Goal: Task Accomplishment & Management: Manage account settings

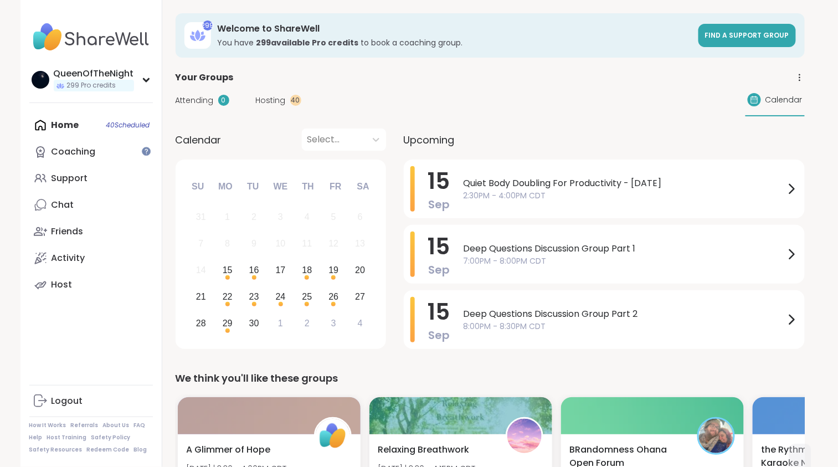
click at [265, 100] on span "Hosting" at bounding box center [271, 101] width 30 height 12
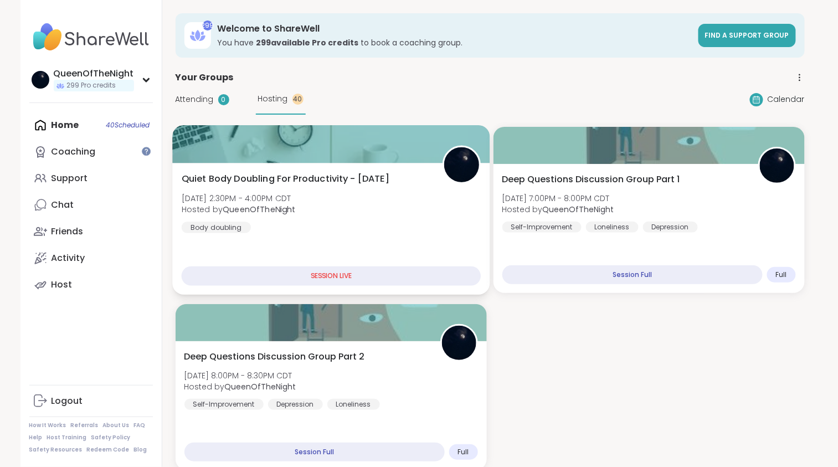
click at [318, 179] on span "Quiet Body Doubling For Productivity - Monday" at bounding box center [285, 178] width 208 height 13
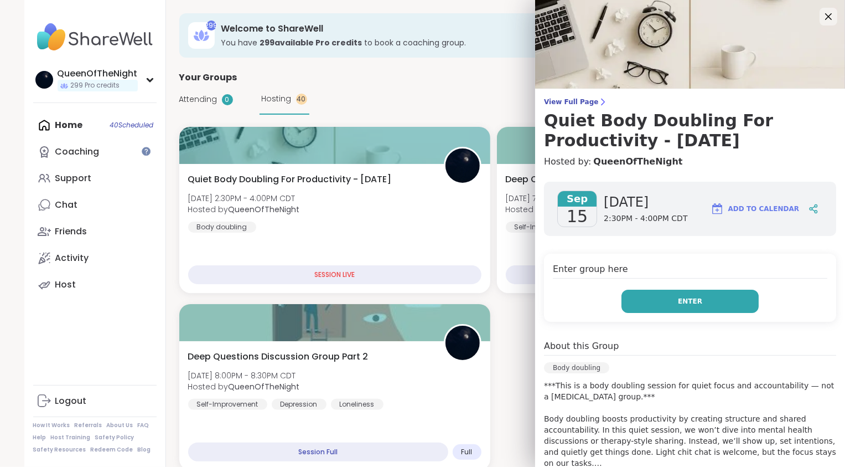
click at [682, 307] on button "Enter" at bounding box center [690, 301] width 137 height 23
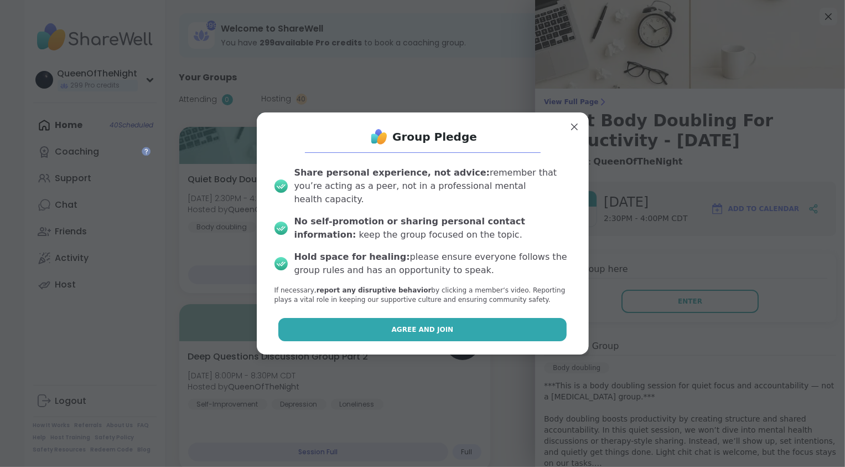
click at [428, 318] on button "Agree and Join" at bounding box center [423, 329] width 288 height 23
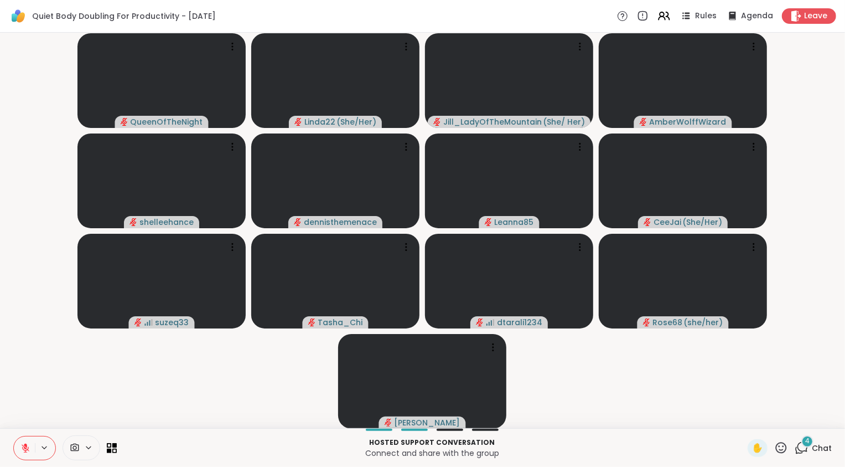
click at [796, 448] on icon at bounding box center [802, 448] width 14 height 14
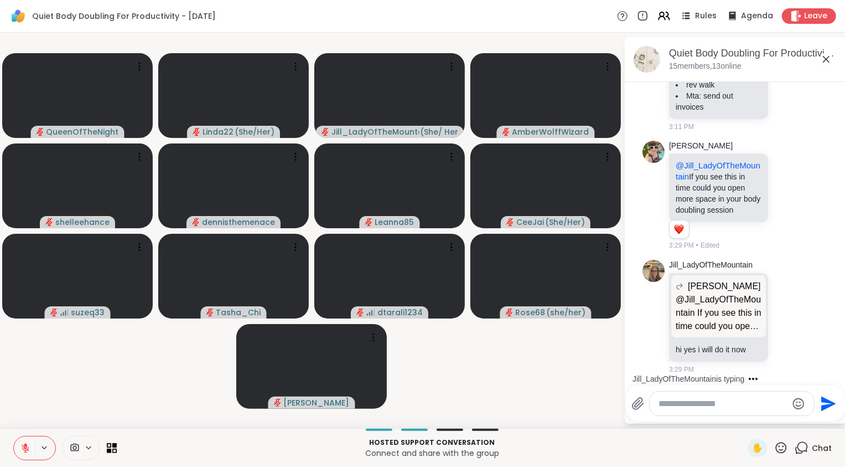
scroll to position [894, 0]
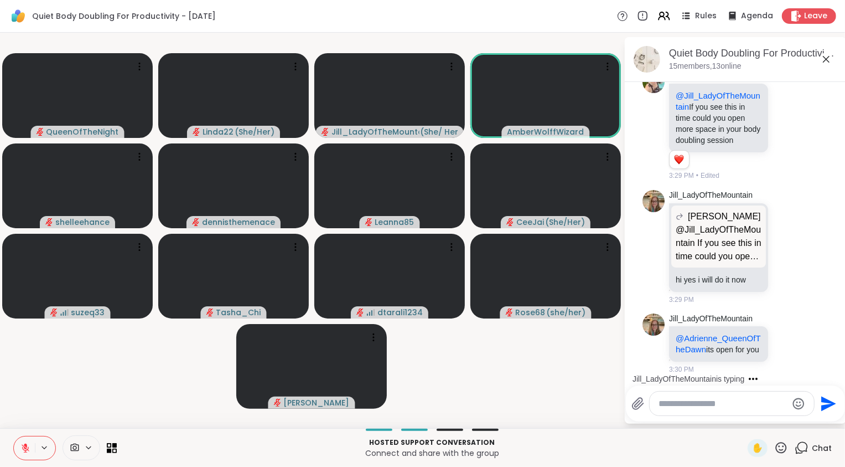
click at [20, 445] on icon at bounding box center [25, 448] width 10 height 10
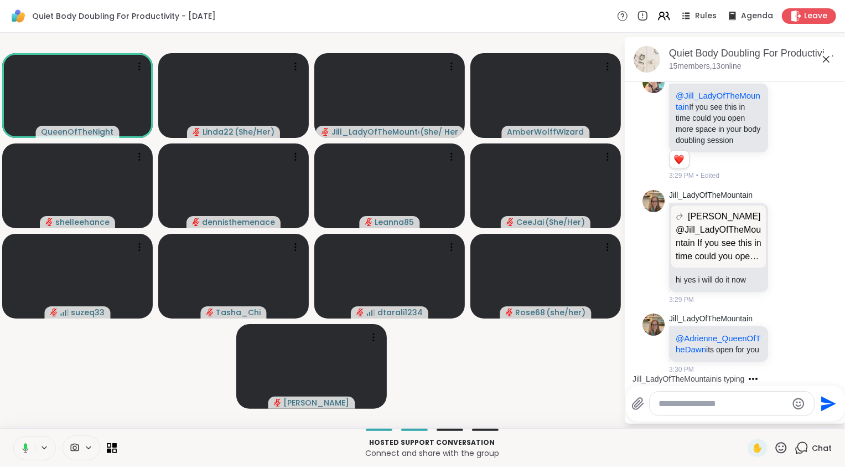
click at [20, 445] on icon at bounding box center [24, 448] width 10 height 10
click at [24, 447] on icon at bounding box center [26, 448] width 8 height 8
click at [24, 448] on icon at bounding box center [25, 447] width 3 height 3
click at [51, 407] on video-player-container "QueenOfTheNight Linda22 ( She/Her ) Jill_LadyOfTheMountain ( She/ Her ) AmberWo…" at bounding box center [312, 230] width 611 height 386
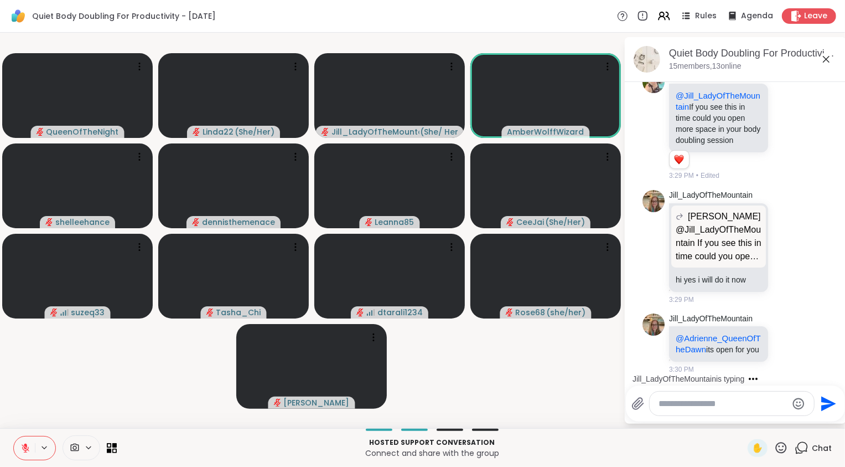
scroll to position [1020, 0]
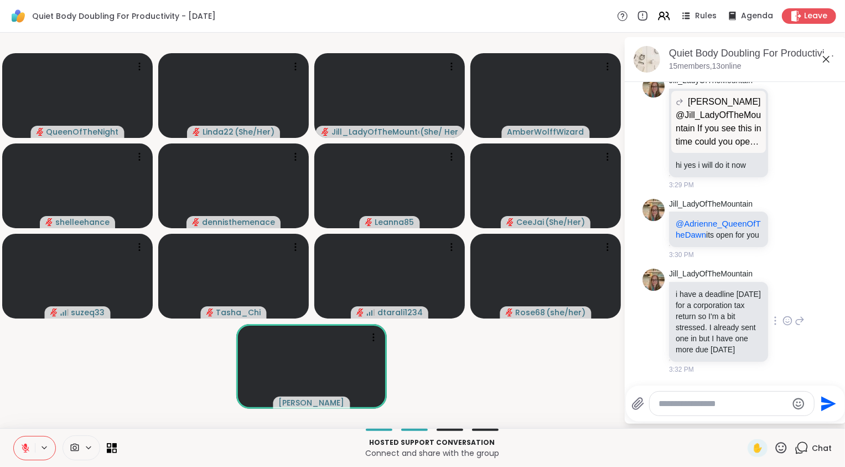
click at [786, 322] on icon at bounding box center [787, 322] width 3 height 1
click at [783, 298] on div "Select Reaction: Heart" at bounding box center [788, 303] width 10 height 10
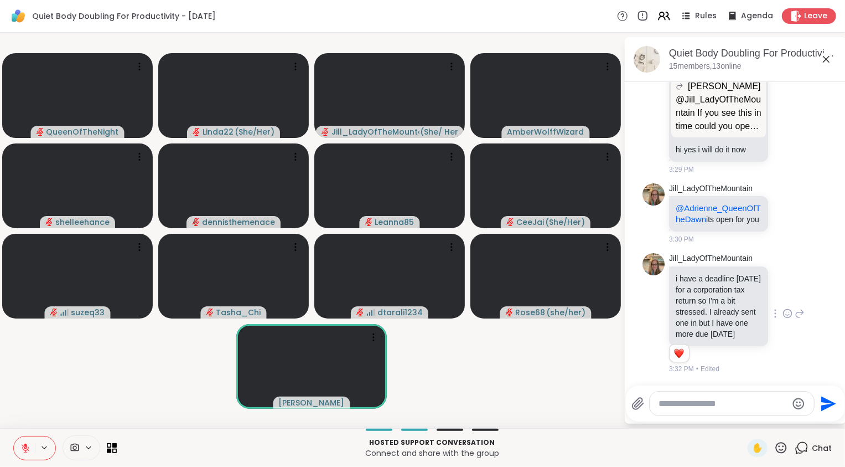
click at [589, 349] on video-player-container "QueenOfTheNight Linda22 ( She/Her ) Jill_LadyOfTheMountain ( She/ Her ) AmberWo…" at bounding box center [312, 230] width 611 height 386
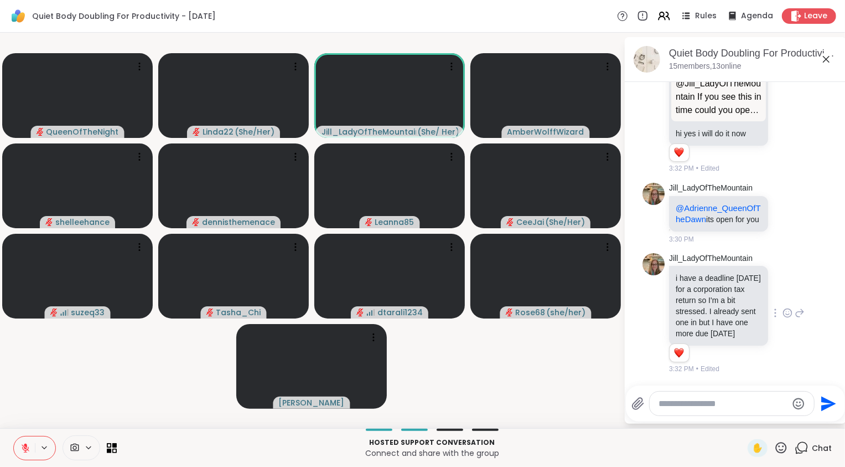
scroll to position [1121, 0]
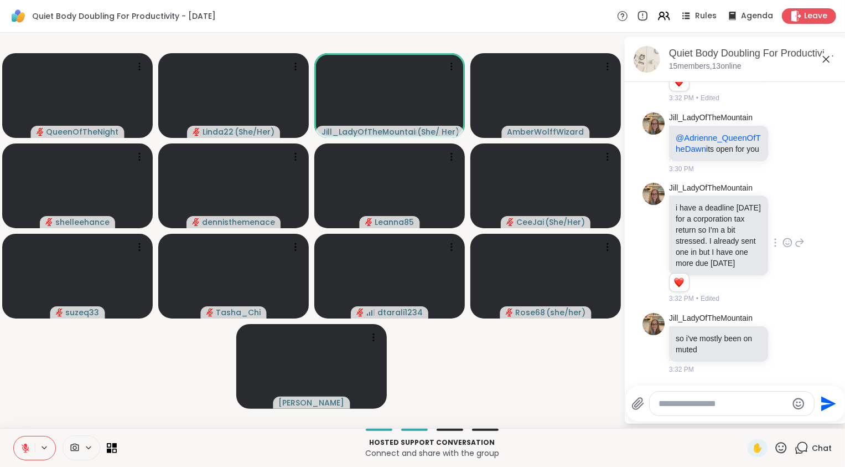
click at [25, 450] on icon at bounding box center [26, 448] width 8 height 8
click at [24, 448] on icon at bounding box center [25, 446] width 3 height 5
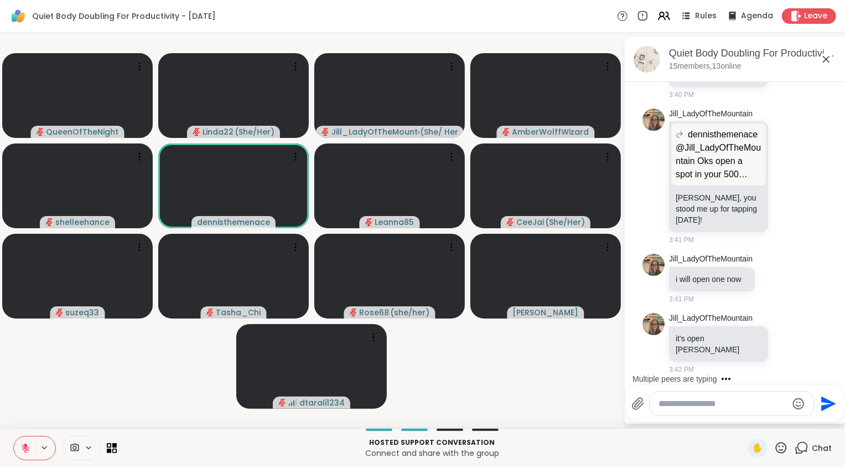
scroll to position [1569, 0]
click at [664, 16] on icon at bounding box center [664, 16] width 14 height 14
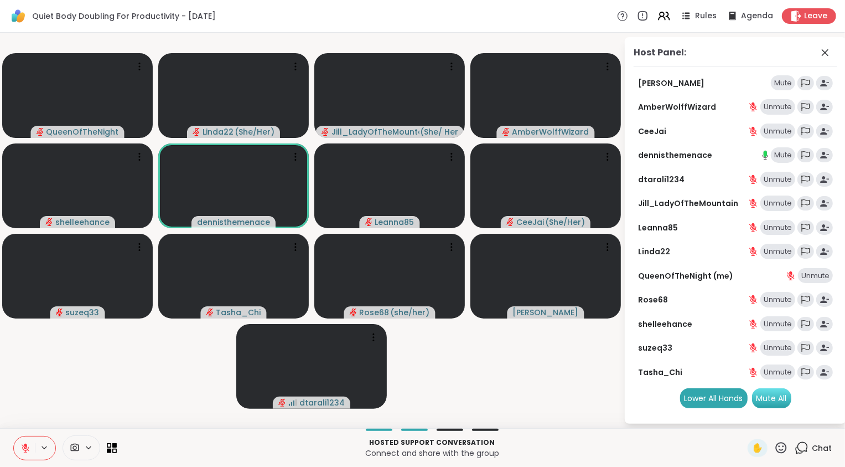
click at [782, 395] on div "Mute All" at bounding box center [771, 398] width 39 height 20
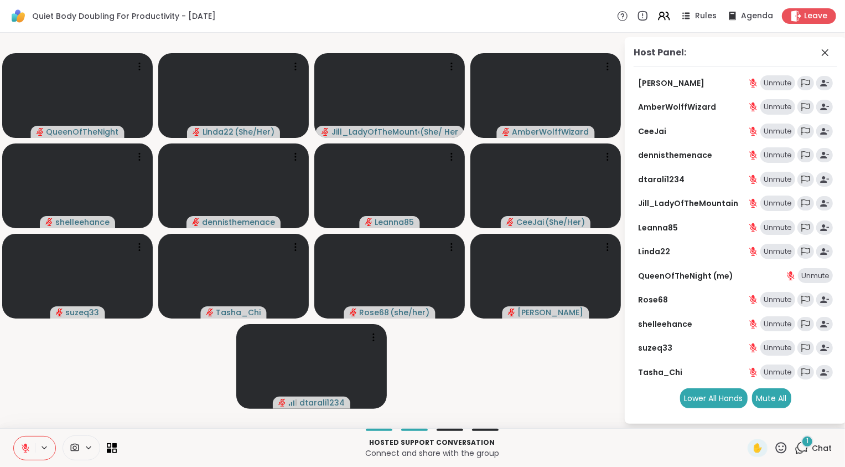
click at [807, 439] on div "Hosted support conversation Connect and share with the group ✋ 1 Chat" at bounding box center [422, 447] width 845 height 39
click at [806, 440] on div "1" at bounding box center [808, 441] width 12 height 12
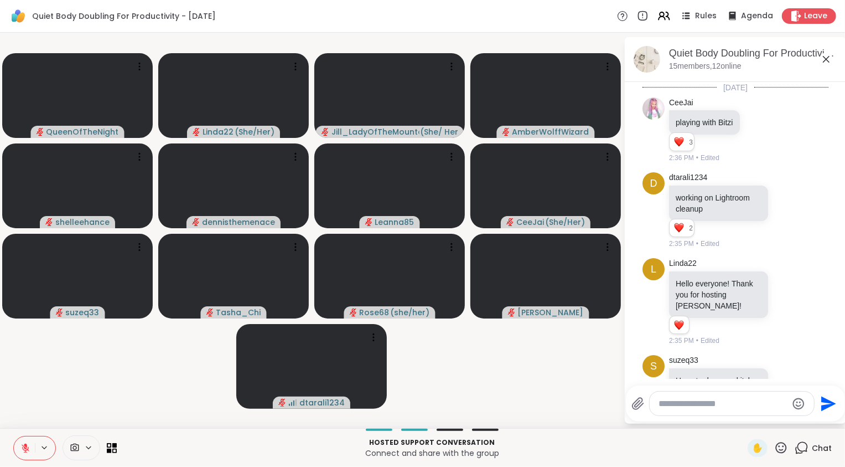
scroll to position [1681, 0]
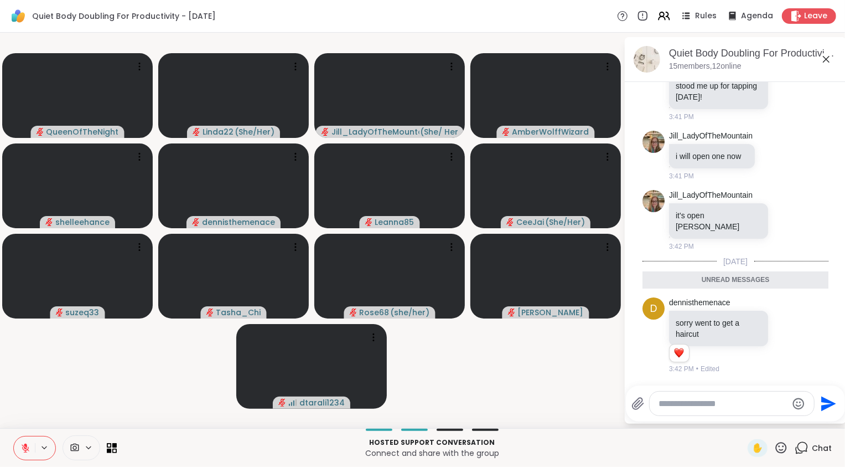
click at [800, 445] on icon at bounding box center [802, 448] width 14 height 14
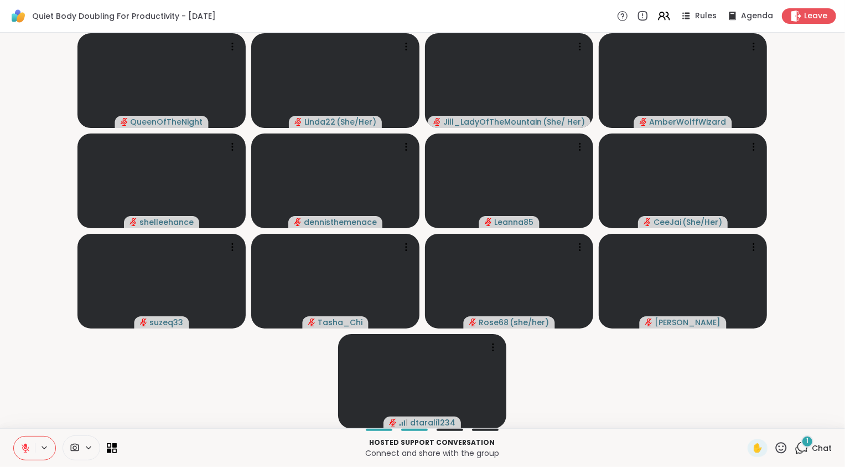
click at [27, 447] on icon at bounding box center [25, 448] width 10 height 10
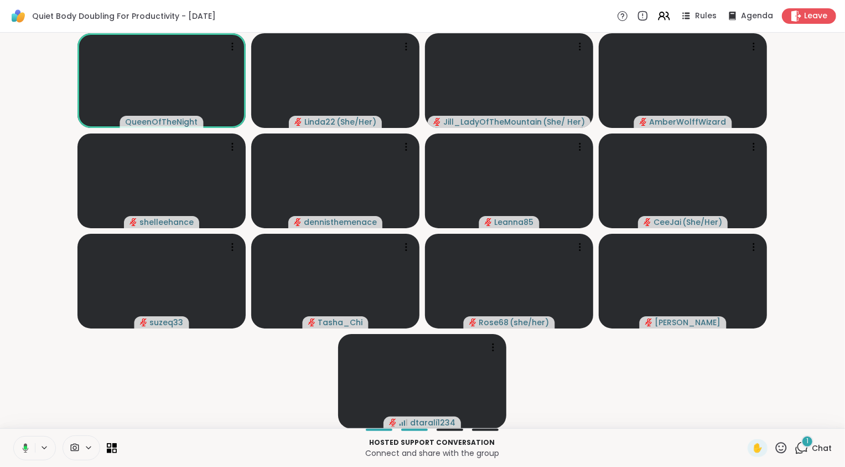
click at [23, 450] on icon at bounding box center [26, 447] width 6 height 9
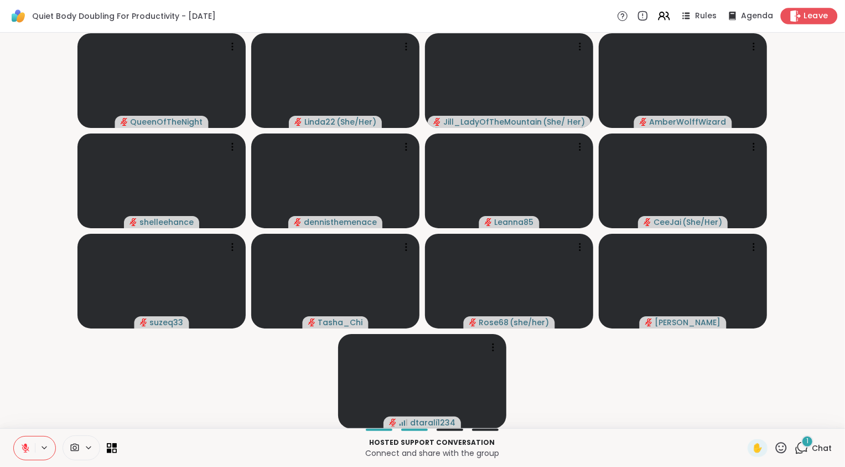
click at [805, 17] on span "Leave" at bounding box center [817, 17] width 24 height 12
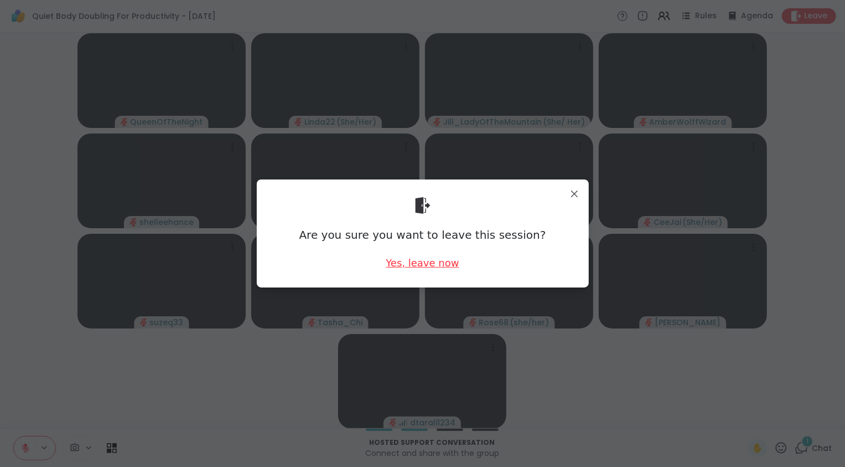
click at [440, 266] on div "Yes, leave now" at bounding box center [422, 263] width 73 height 14
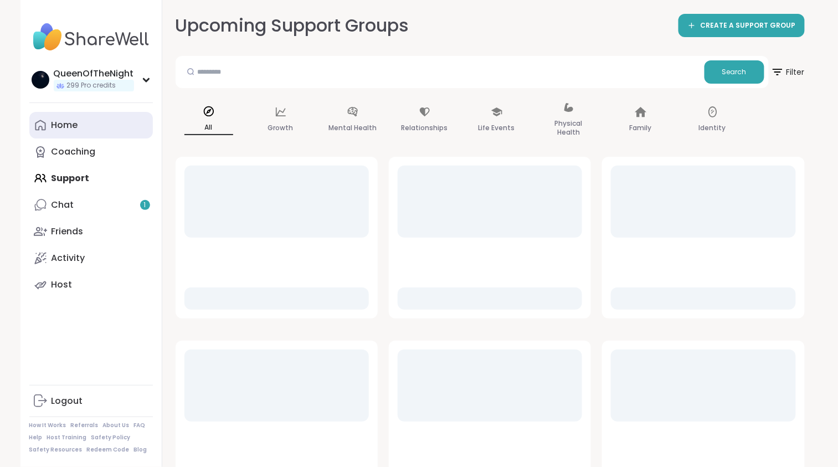
click at [71, 122] on div "Home" at bounding box center [64, 125] width 27 height 12
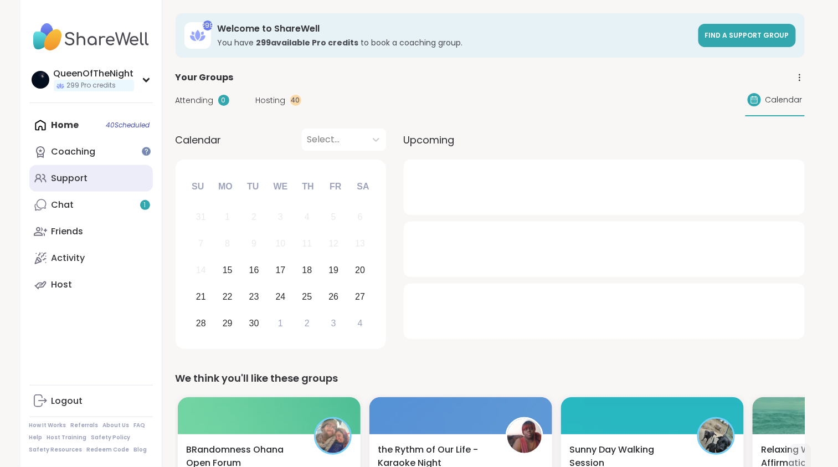
click at [92, 181] on link "Support" at bounding box center [90, 178] width 123 height 27
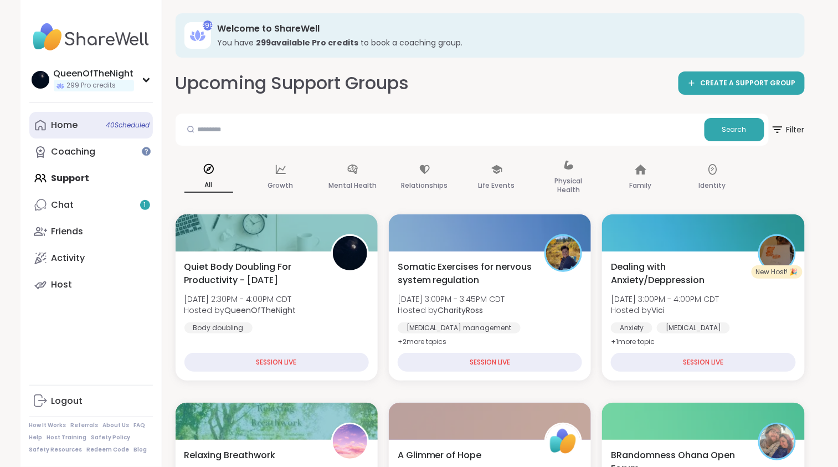
click at [64, 130] on div "Home 40 Scheduled" at bounding box center [64, 125] width 27 height 12
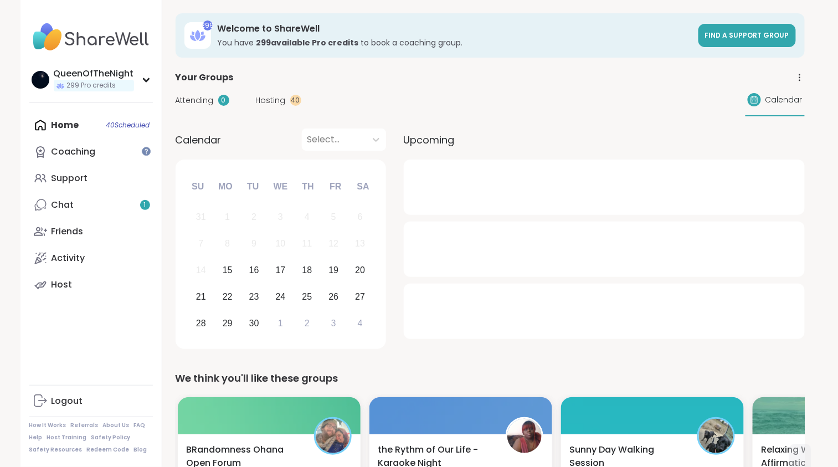
click at [271, 106] on span "Hosting" at bounding box center [271, 101] width 30 height 12
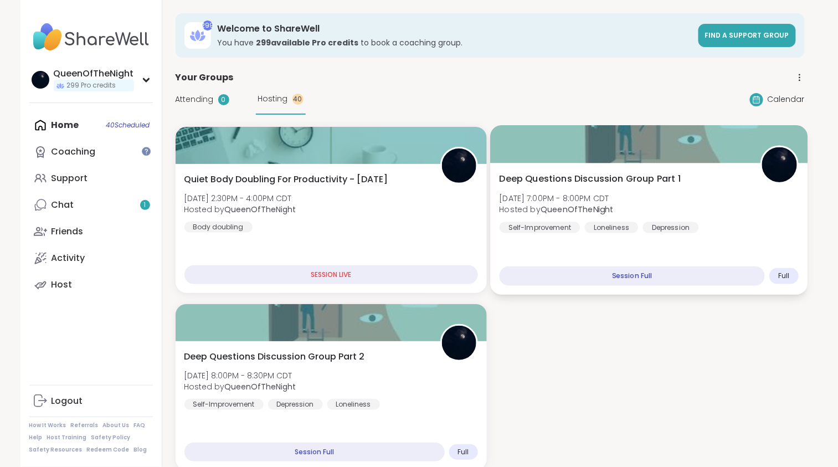
click at [672, 190] on div "Deep Questions Discussion Group Part 1 Mon, Sep 15 | 7:00PM - 8:00PM CDT Hosted…" at bounding box center [649, 202] width 300 height 61
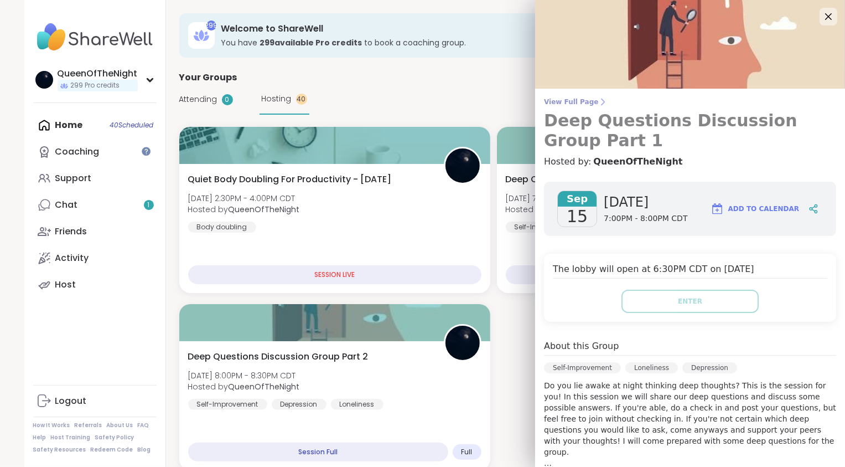
click at [584, 103] on span "View Full Page" at bounding box center [690, 101] width 292 height 9
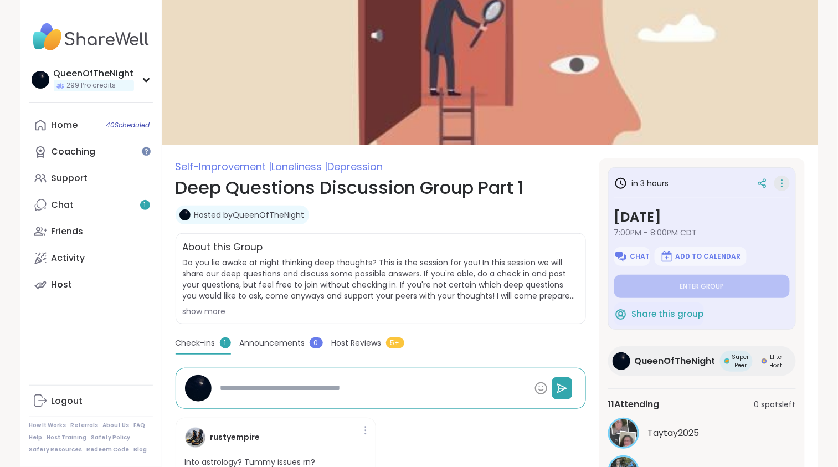
click at [781, 183] on icon at bounding box center [781, 183] width 1 height 1
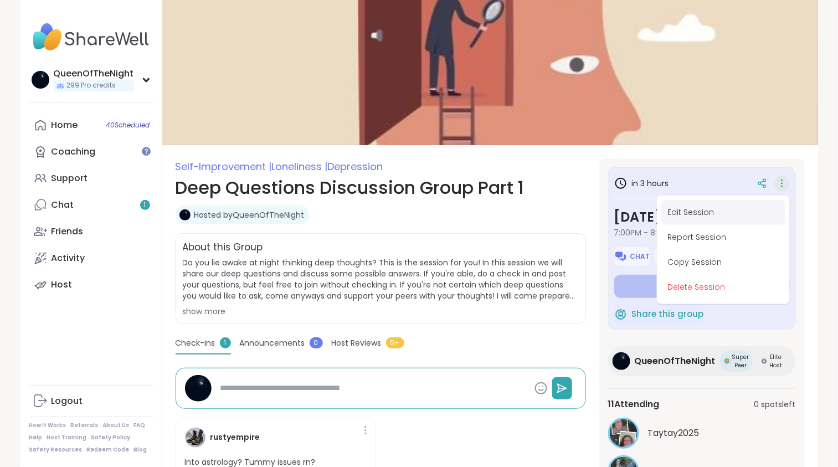
click at [703, 212] on button "Edit Session" at bounding box center [723, 212] width 124 height 25
type textarea "*"
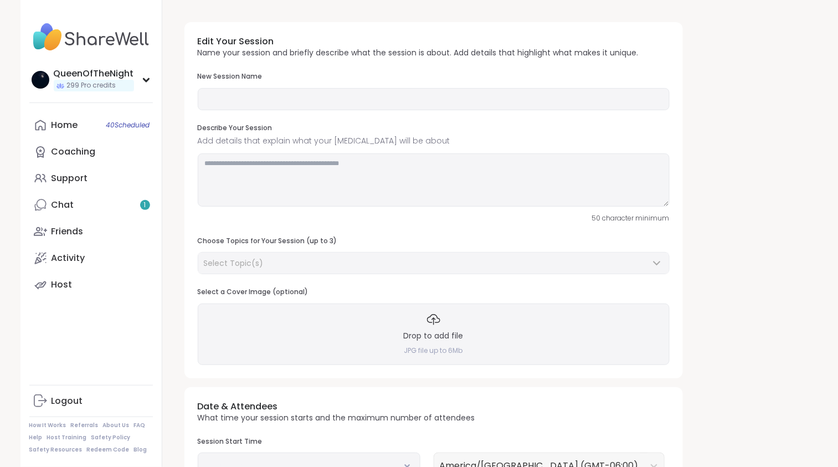
type input "**********"
type textarea "**********"
type input "**"
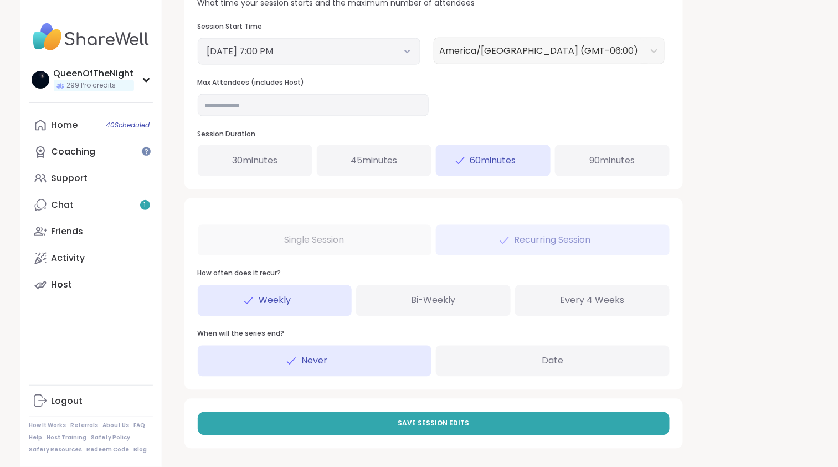
scroll to position [451, 0]
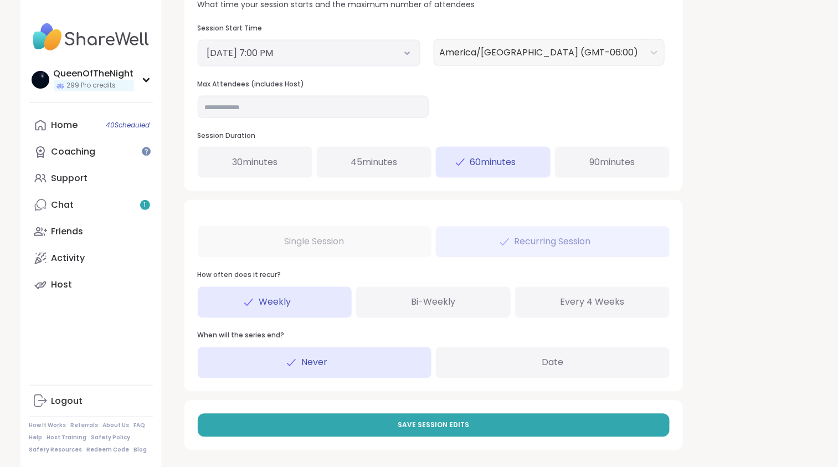
click at [406, 53] on icon at bounding box center [407, 53] width 4 height 2
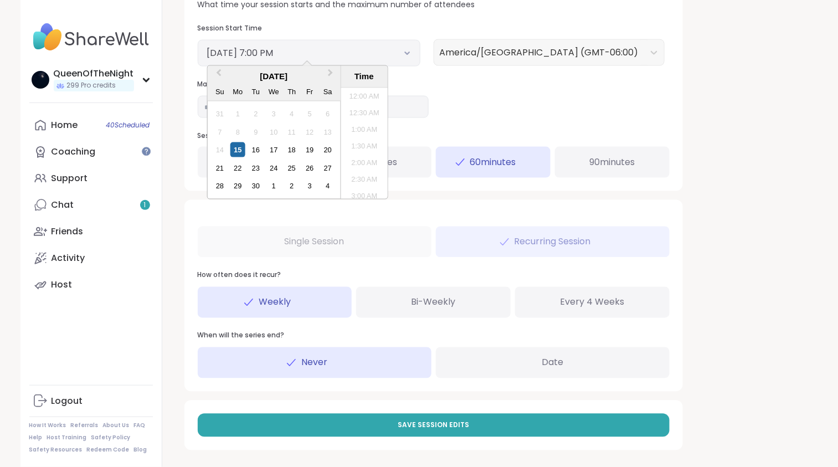
scroll to position [584, 0]
click at [476, 78] on div "Date & Attendees What time your session starts and the maximum number of attend…" at bounding box center [433, 82] width 498 height 217
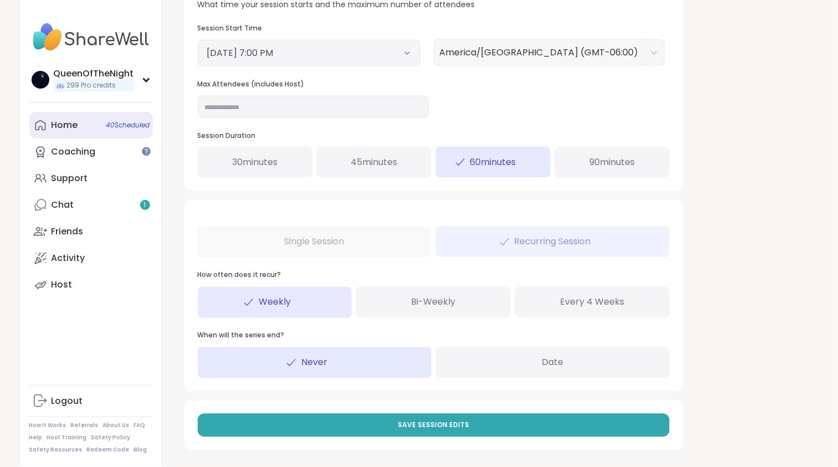
click at [50, 134] on link "Home 40 Scheduled" at bounding box center [90, 125] width 123 height 27
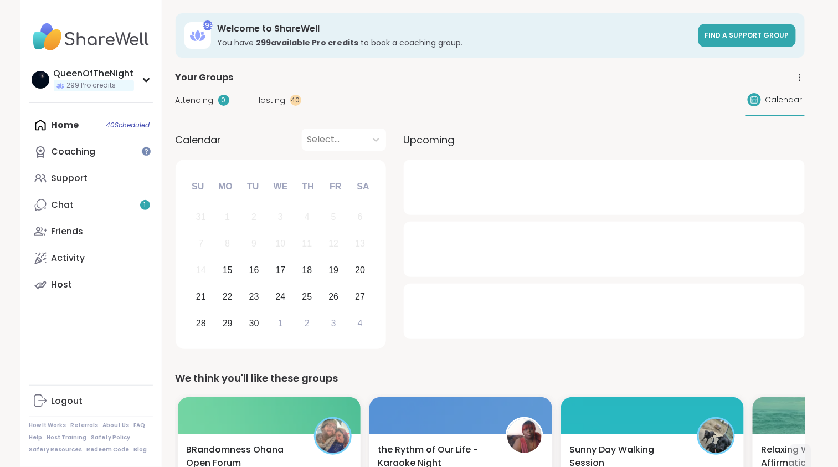
click at [274, 97] on span "Hosting" at bounding box center [271, 101] width 30 height 12
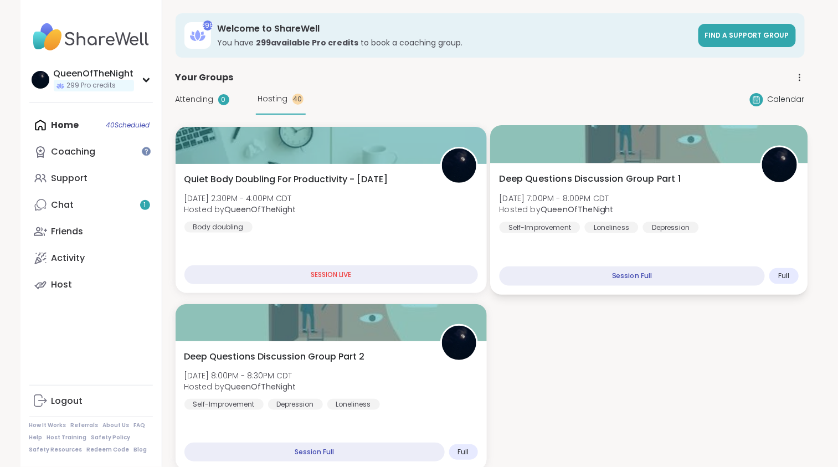
click at [656, 184] on span "Deep Questions Discussion Group Part 1" at bounding box center [589, 178] width 181 height 13
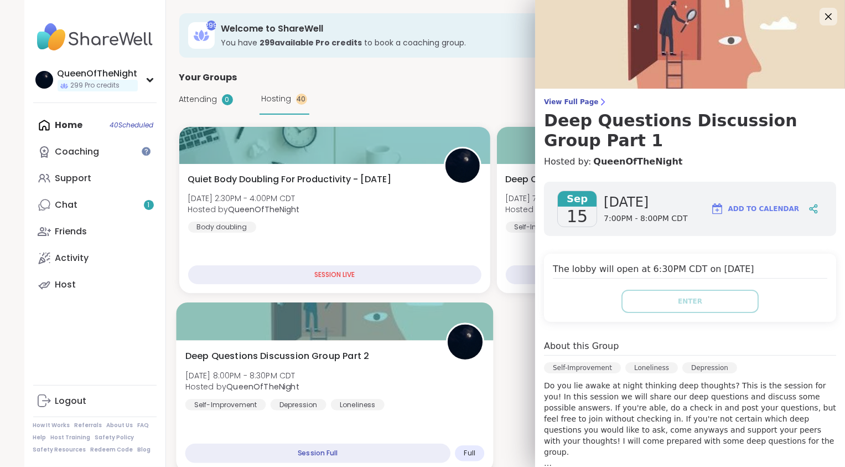
click at [377, 390] on div "Deep Questions Discussion Group Part 2 Mon, Sep 15 | 8:00PM - 8:30PM CDT Hosted…" at bounding box center [335, 379] width 300 height 61
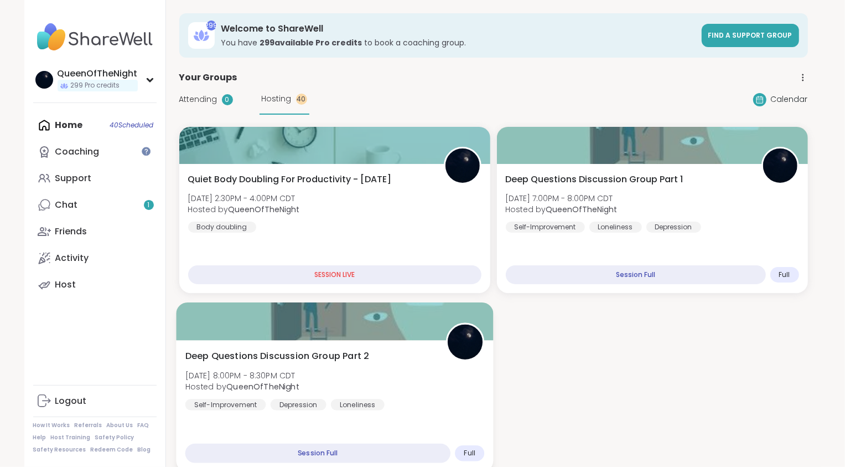
click at [386, 341] on div "Deep Questions Discussion Group Part 2 Mon, Sep 15 | 8:00PM - 8:30PM CDT Hosted…" at bounding box center [334, 406] width 317 height 132
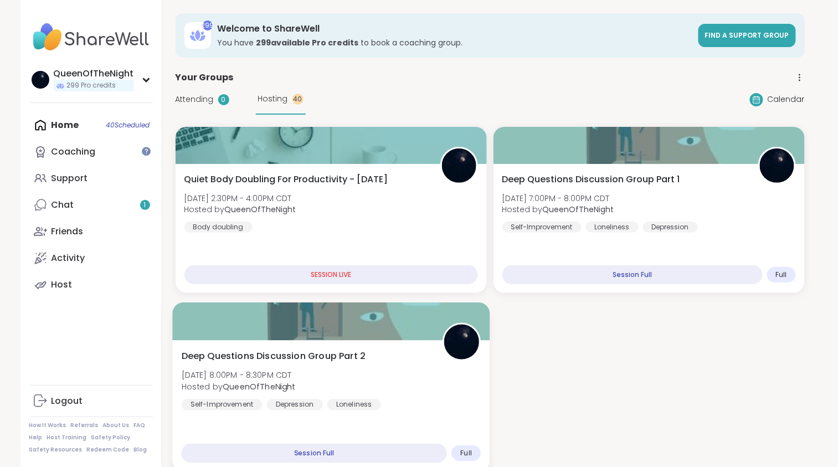
click at [394, 323] on div at bounding box center [330, 321] width 317 height 38
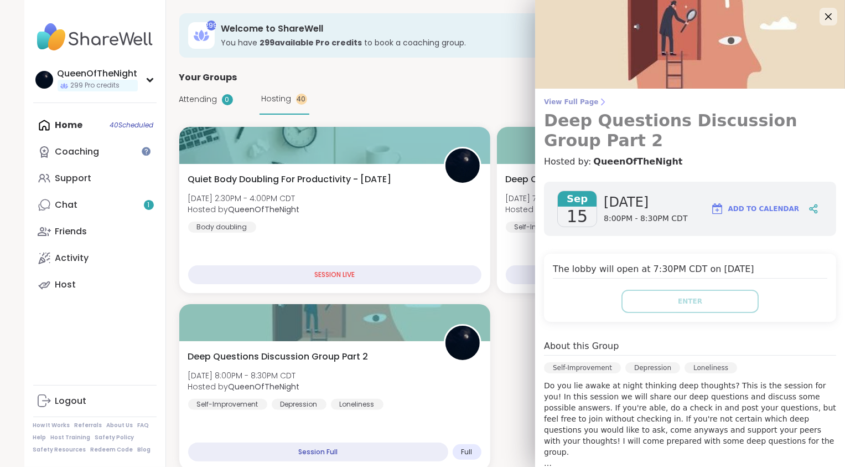
click at [584, 100] on span "View Full Page" at bounding box center [690, 101] width 292 height 9
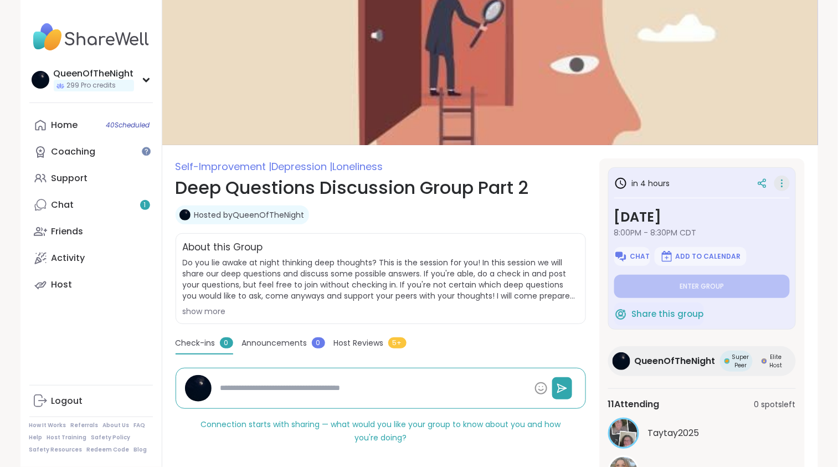
click at [781, 183] on icon at bounding box center [781, 184] width 11 height 16
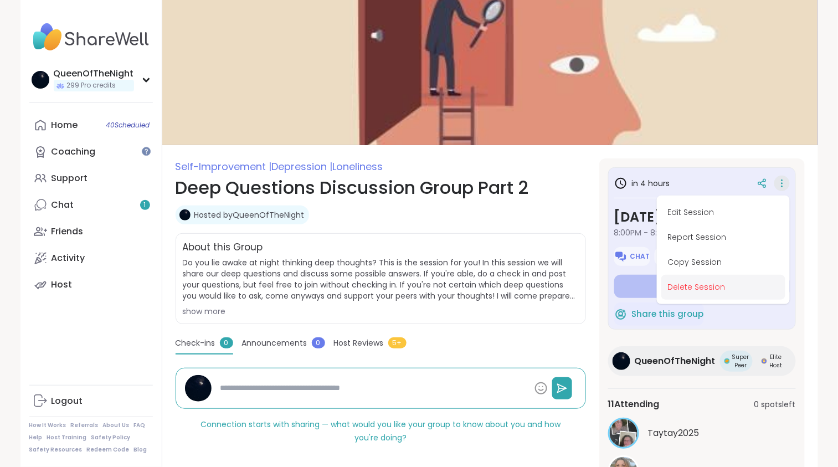
click at [700, 290] on button "Delete Session" at bounding box center [723, 287] width 124 height 25
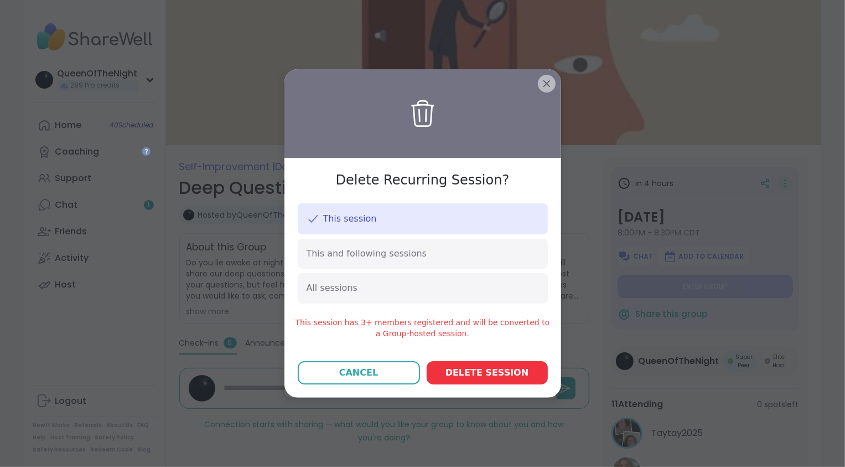
click at [501, 369] on span "Delete session" at bounding box center [487, 372] width 83 height 13
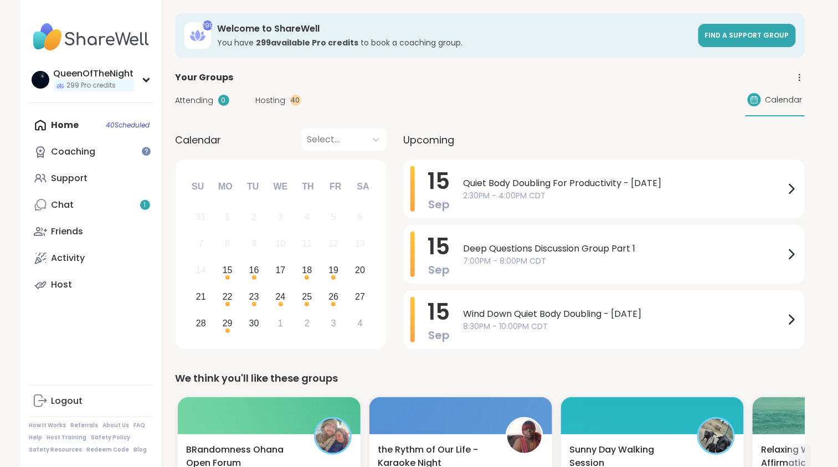
click at [273, 101] on span "Hosting" at bounding box center [271, 101] width 30 height 12
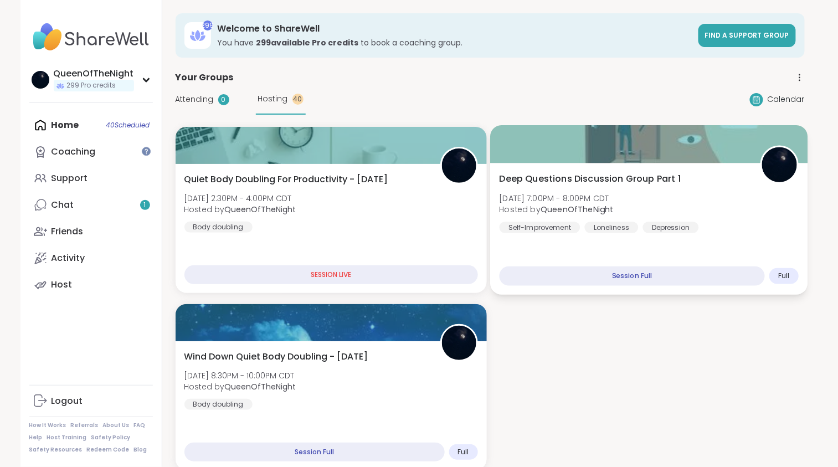
click at [642, 174] on span "Deep Questions Discussion Group Part 1" at bounding box center [589, 178] width 181 height 13
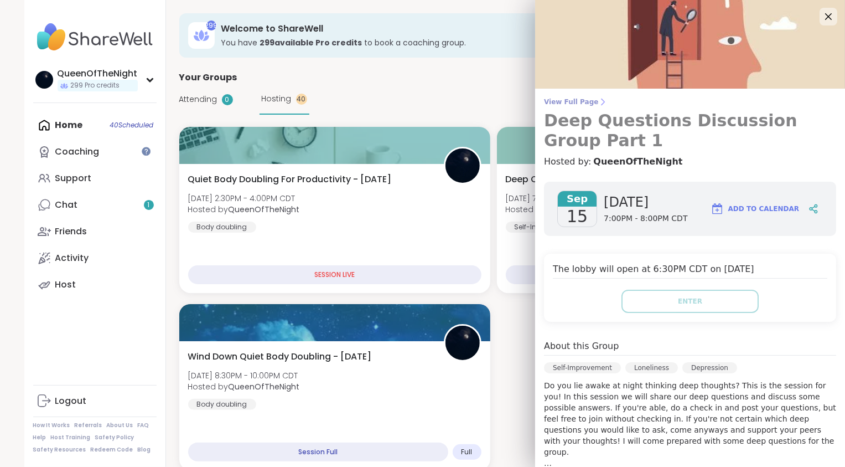
click at [579, 102] on span "View Full Page" at bounding box center [690, 101] width 292 height 9
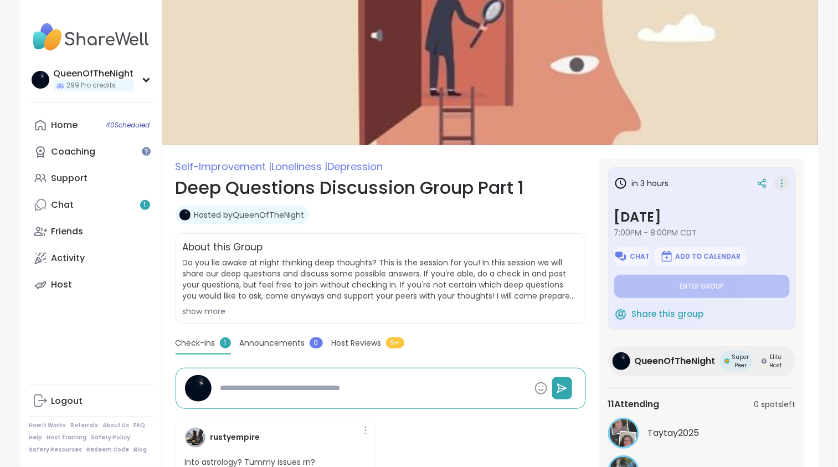
click at [784, 185] on icon at bounding box center [781, 184] width 11 height 16
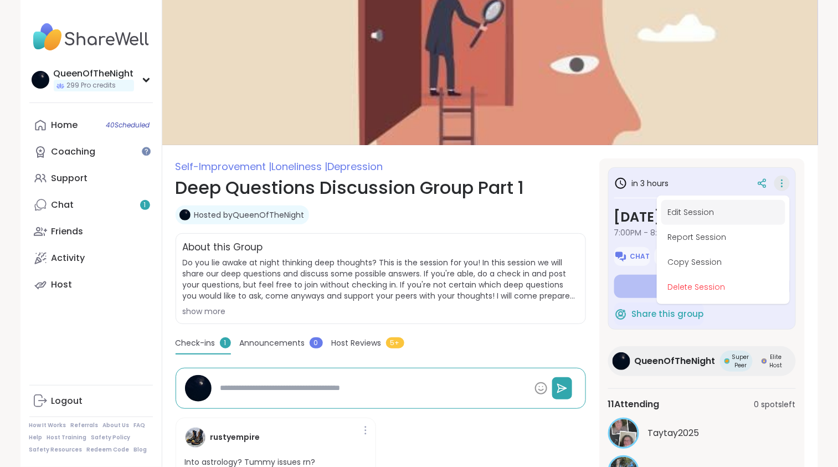
click at [711, 212] on button "Edit Session" at bounding box center [723, 212] width 124 height 25
type textarea "*"
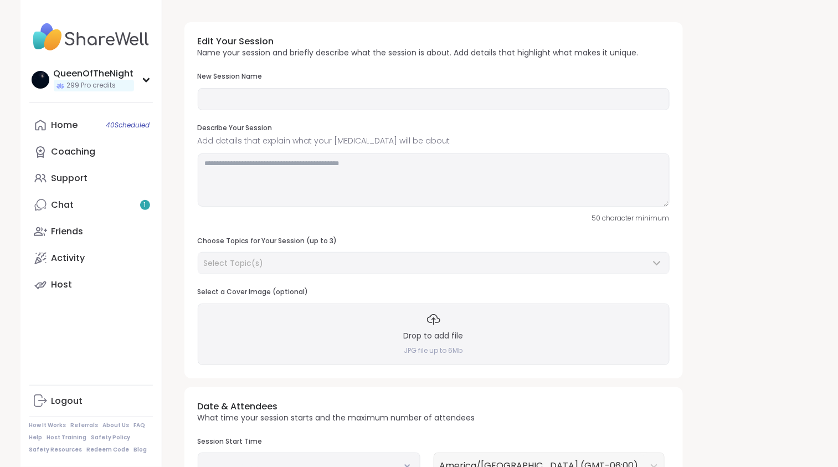
type input "**********"
type textarea "**********"
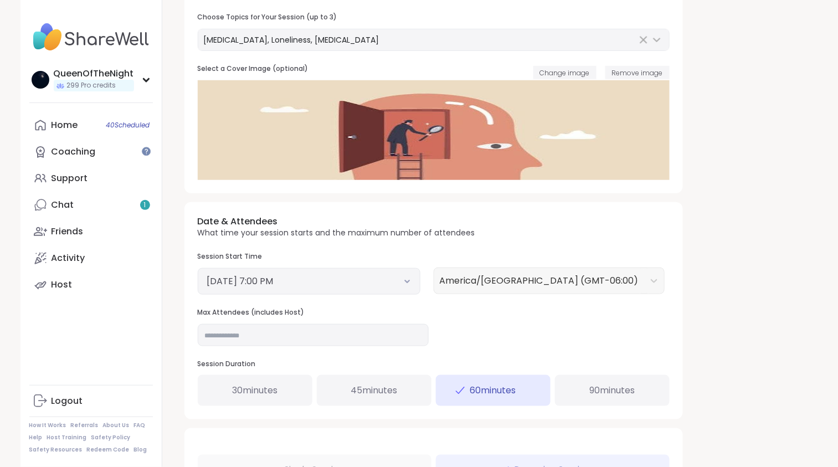
scroll to position [285, 0]
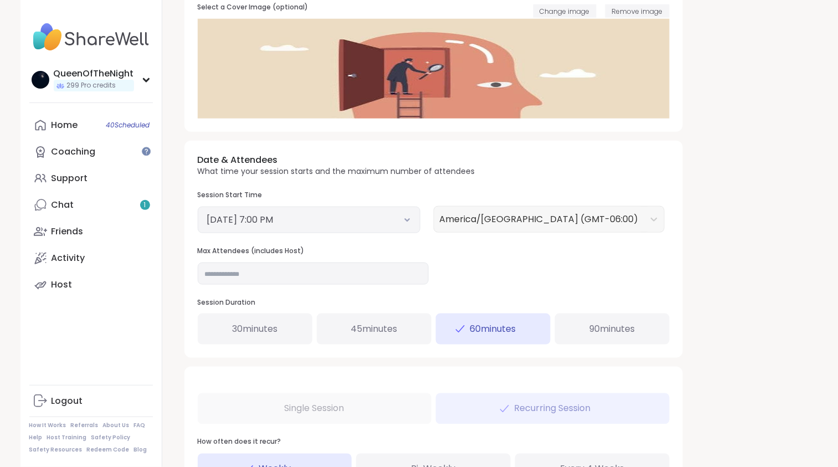
click at [398, 223] on button "September 15, 2025 7:00 PM" at bounding box center [309, 219] width 204 height 13
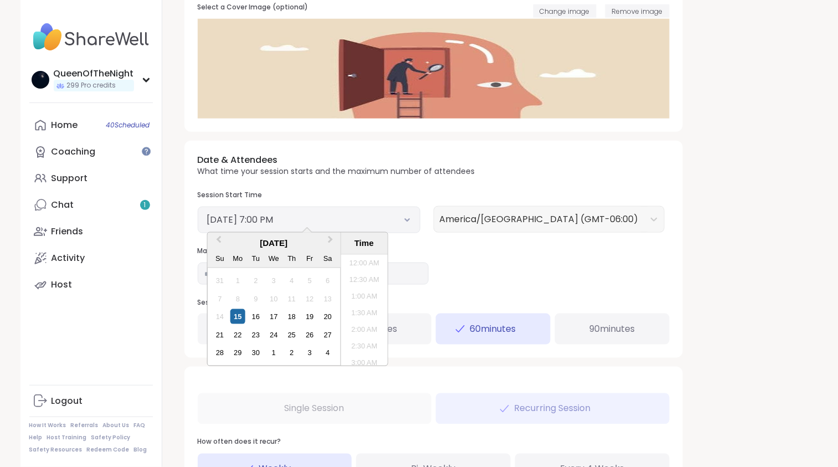
scroll to position [584, 0]
click at [359, 326] on li "7:30 PM" at bounding box center [364, 326] width 47 height 17
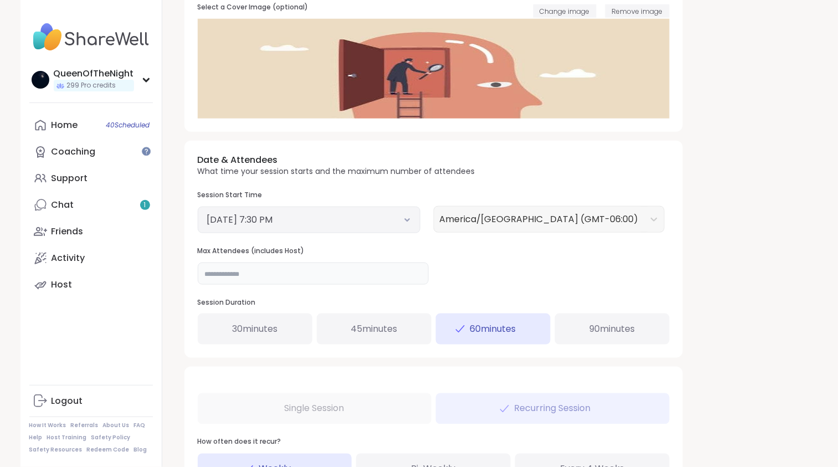
click at [302, 276] on input "**" at bounding box center [313, 273] width 231 height 22
type input "**"
click at [577, 279] on div "Date & Attendees What time your session starts and the maximum number of attend…" at bounding box center [433, 249] width 498 height 217
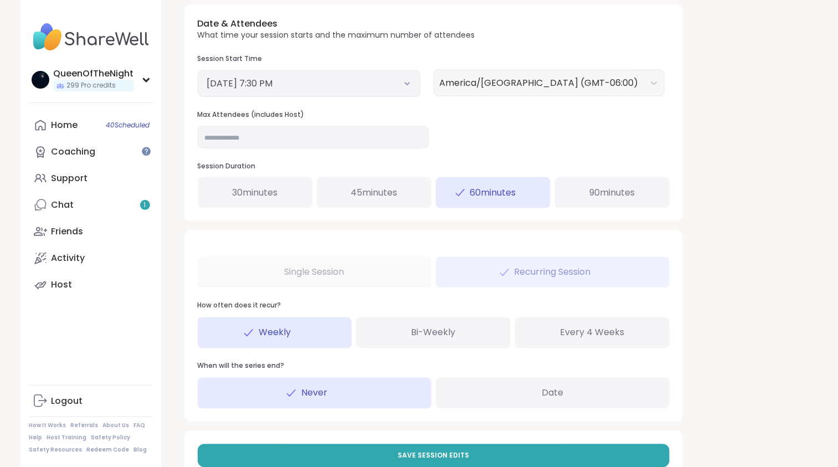
scroll to position [454, 0]
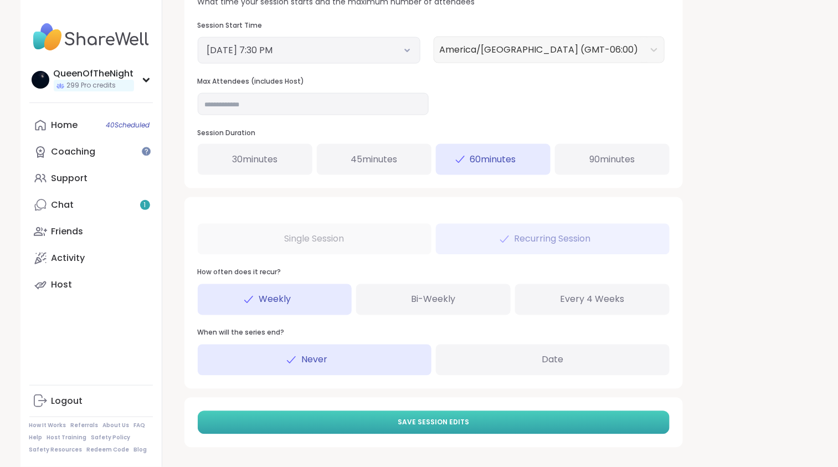
click at [435, 419] on span "Save Session Edits" at bounding box center [433, 422] width 71 height 10
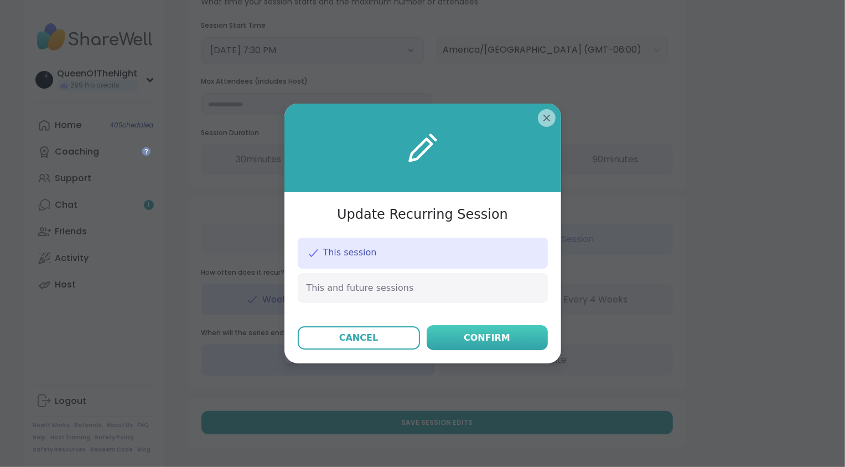
click at [481, 343] on div "Confirm" at bounding box center [487, 337] width 47 height 13
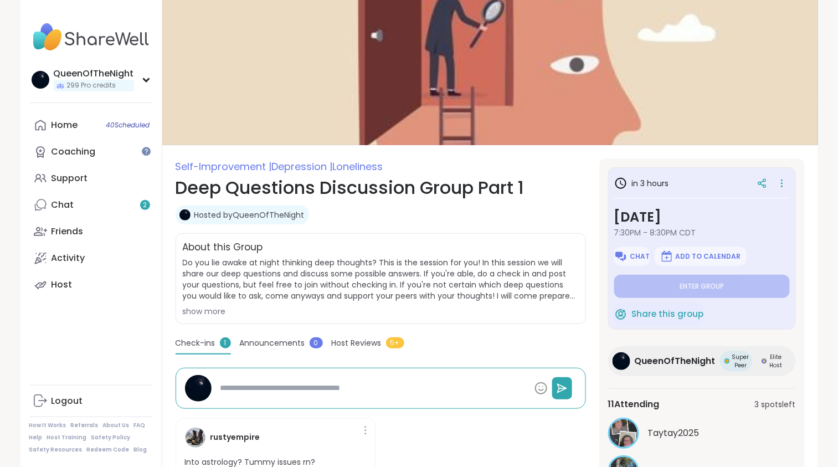
type textarea "*"
